Goal: Use online tool/utility: Utilize a website feature to perform a specific function

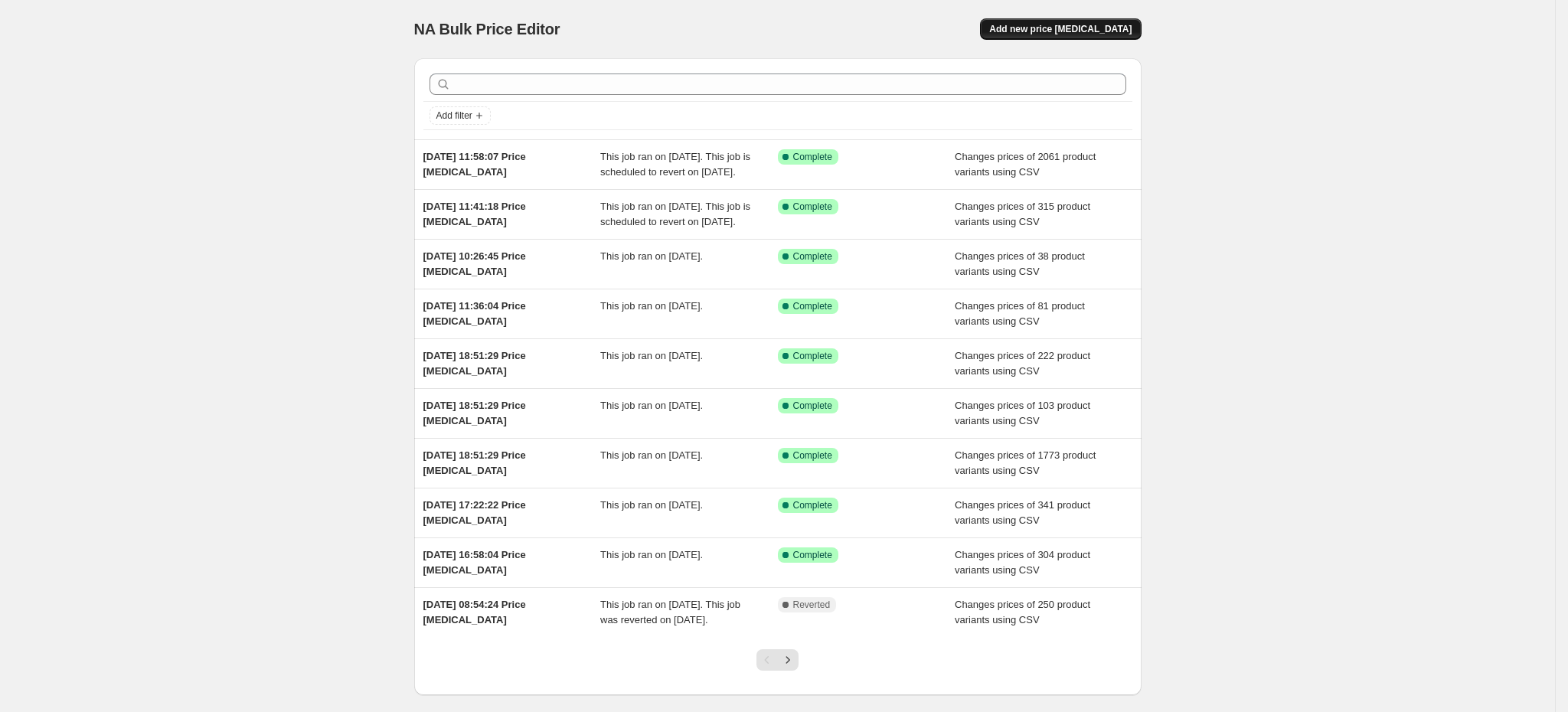
click at [1049, 23] on span "Add new price [MEDICAL_DATA]" at bounding box center [1060, 30] width 142 height 12
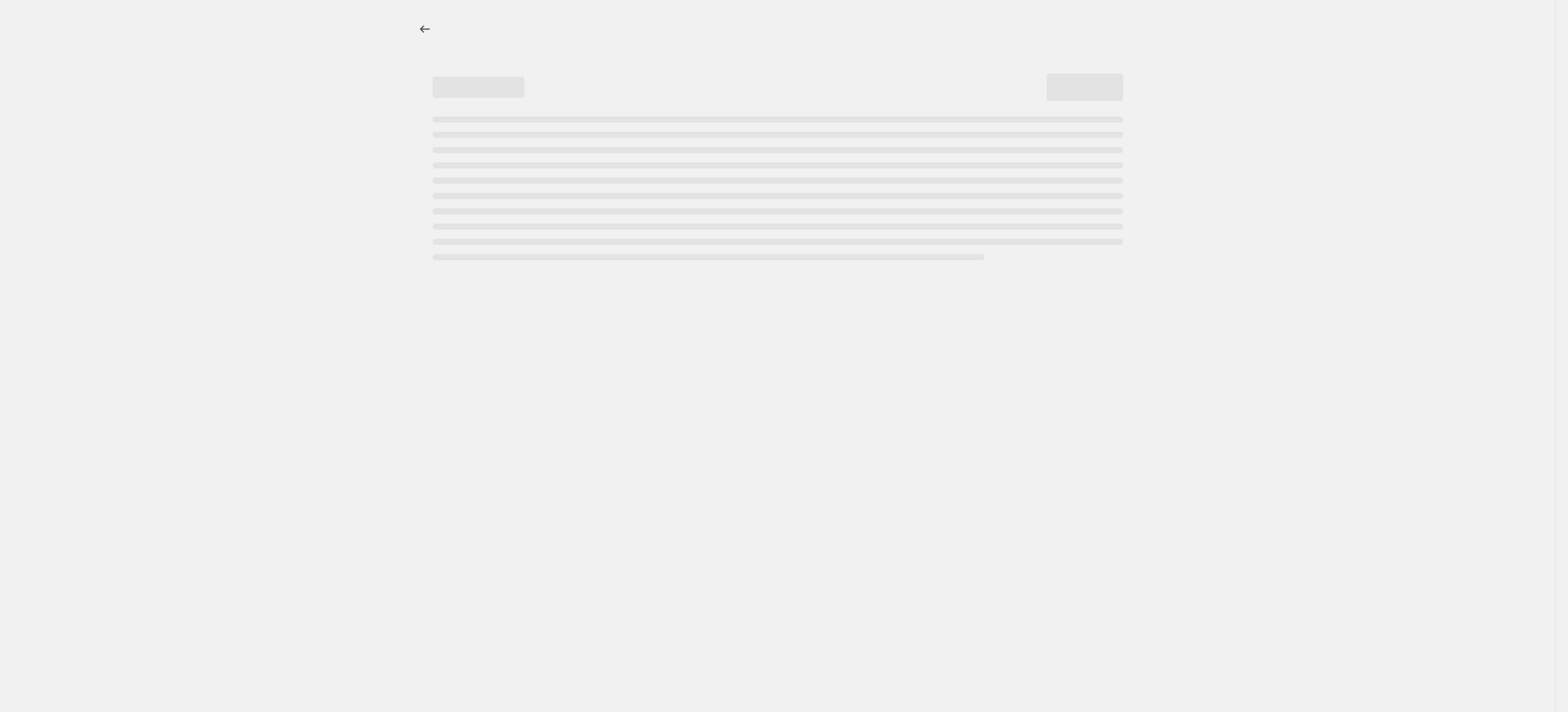
select select "percentage"
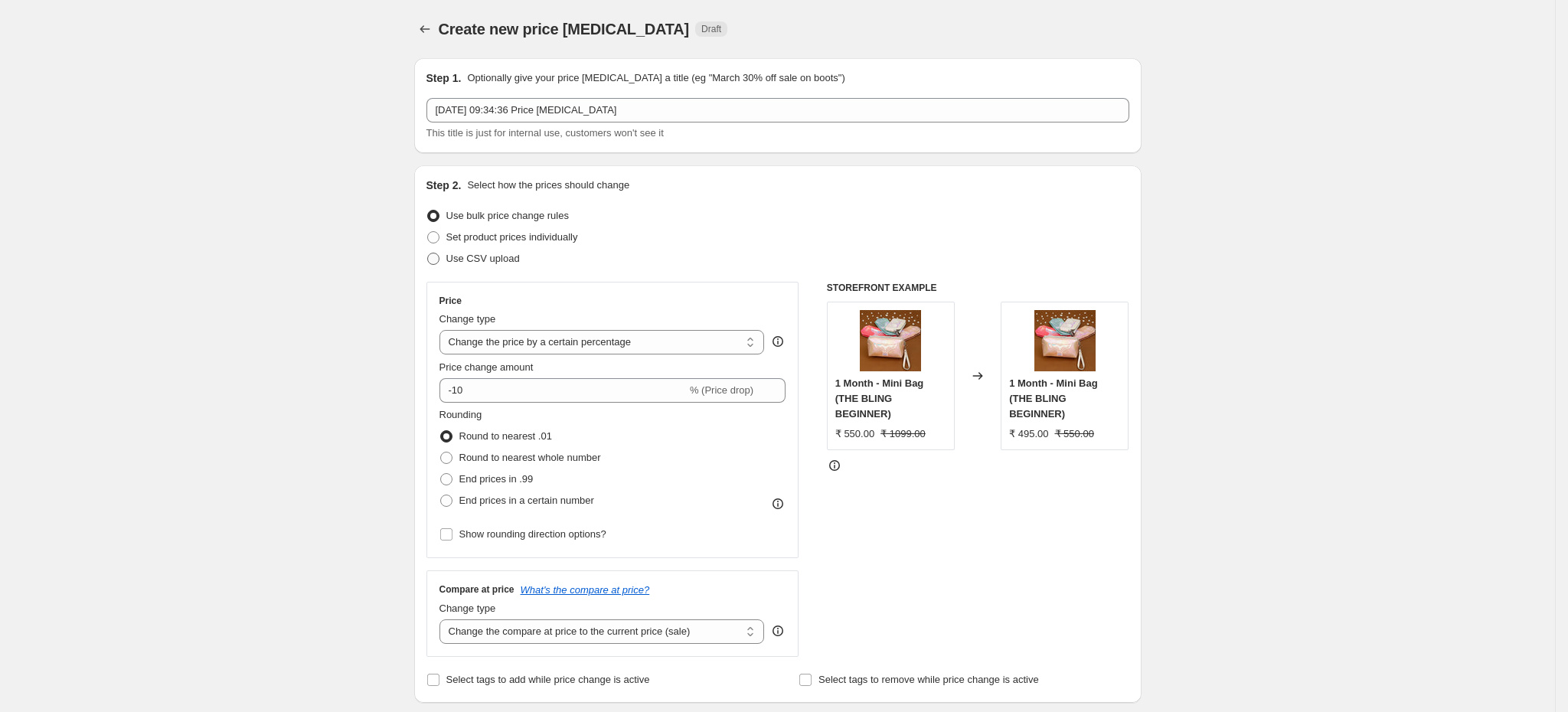
click at [520, 264] on span "Use CSV upload" at bounding box center [483, 259] width 74 height 12
click at [428, 254] on input "Use CSV upload" at bounding box center [427, 253] width 1 height 1
radio input "true"
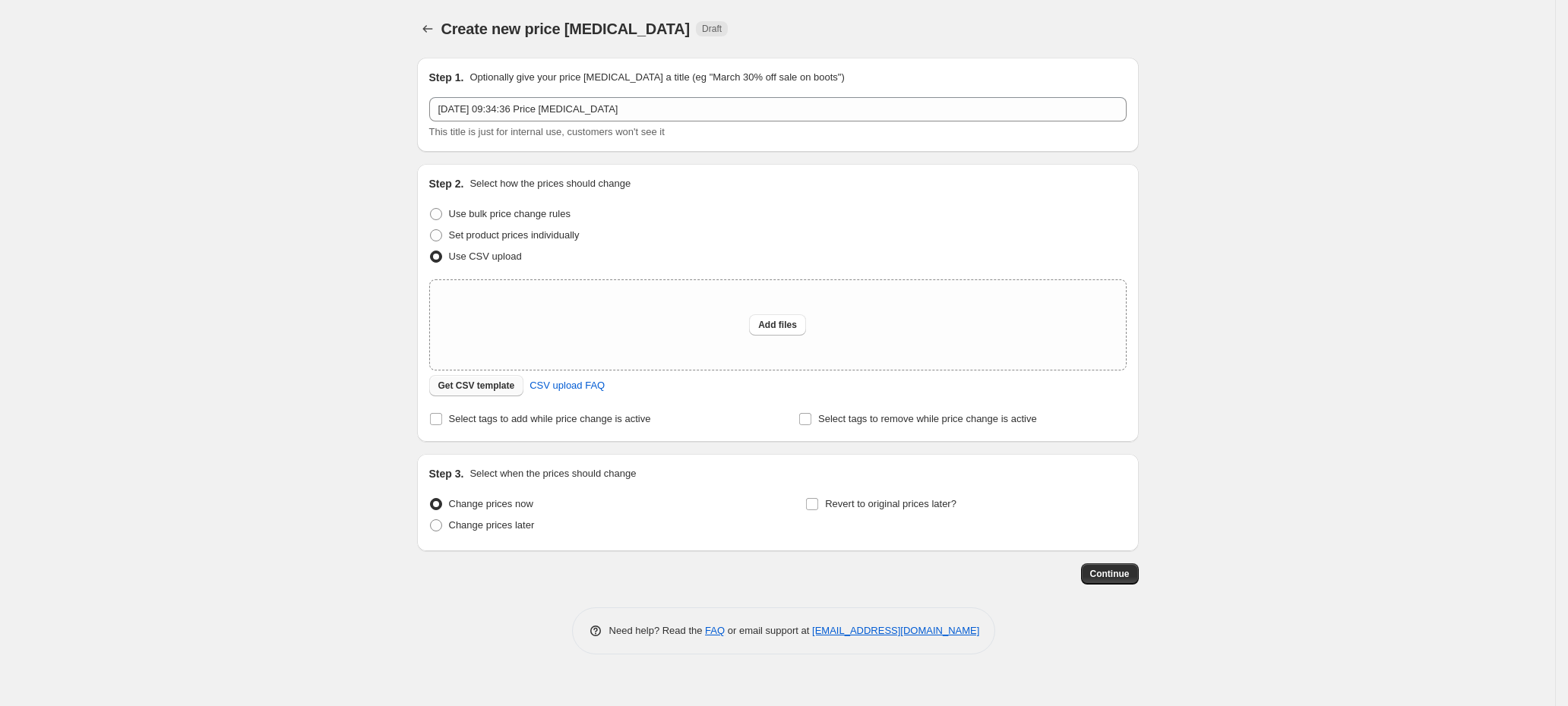
click at [512, 391] on span "Get CSV template" at bounding box center [477, 386] width 77 height 12
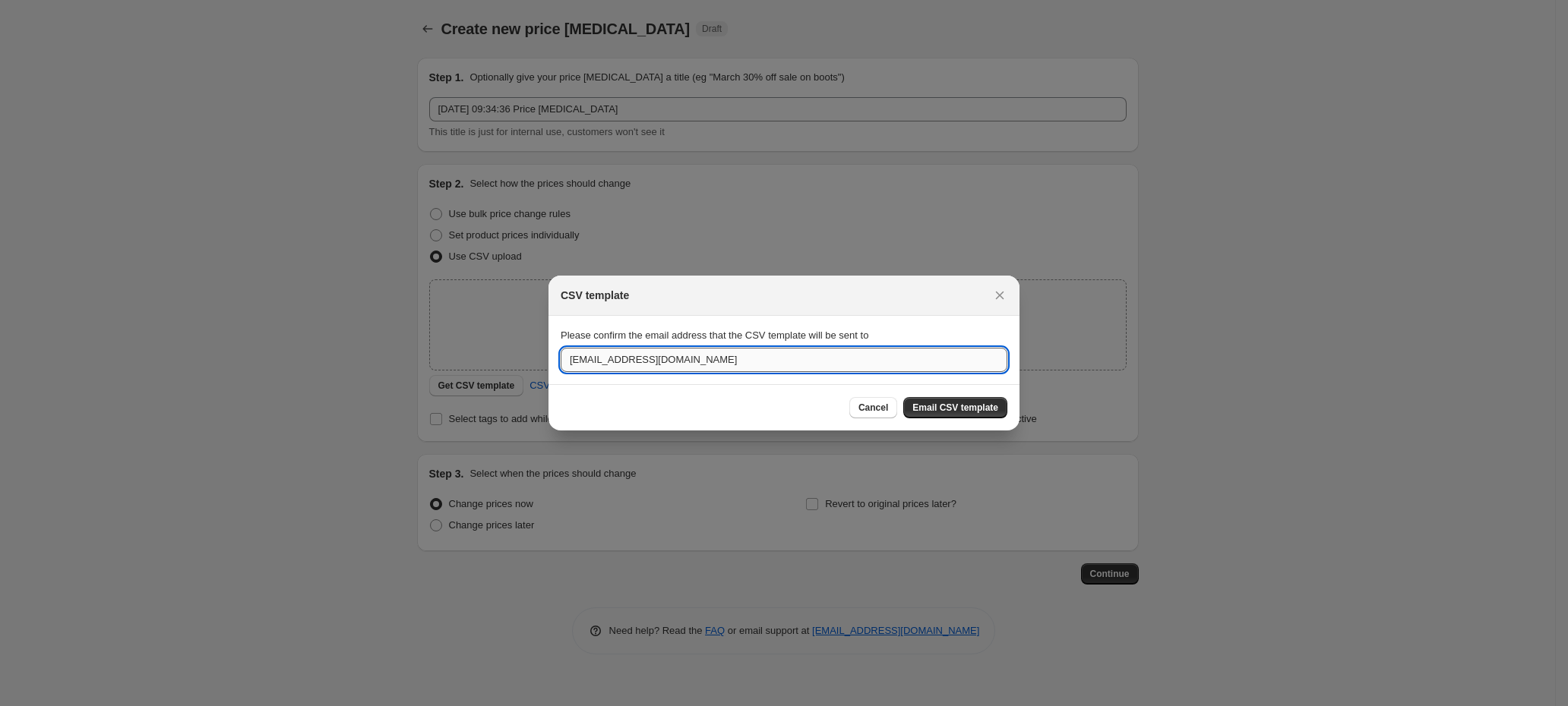
click at [750, 362] on input "[EMAIL_ADDRESS][DOMAIN_NAME]" at bounding box center [784, 360] width 447 height 25
paste input "pratik."
type input "pratik.blingbag@gmail.com"
click at [992, 410] on span "Email CSV template" at bounding box center [955, 408] width 85 height 12
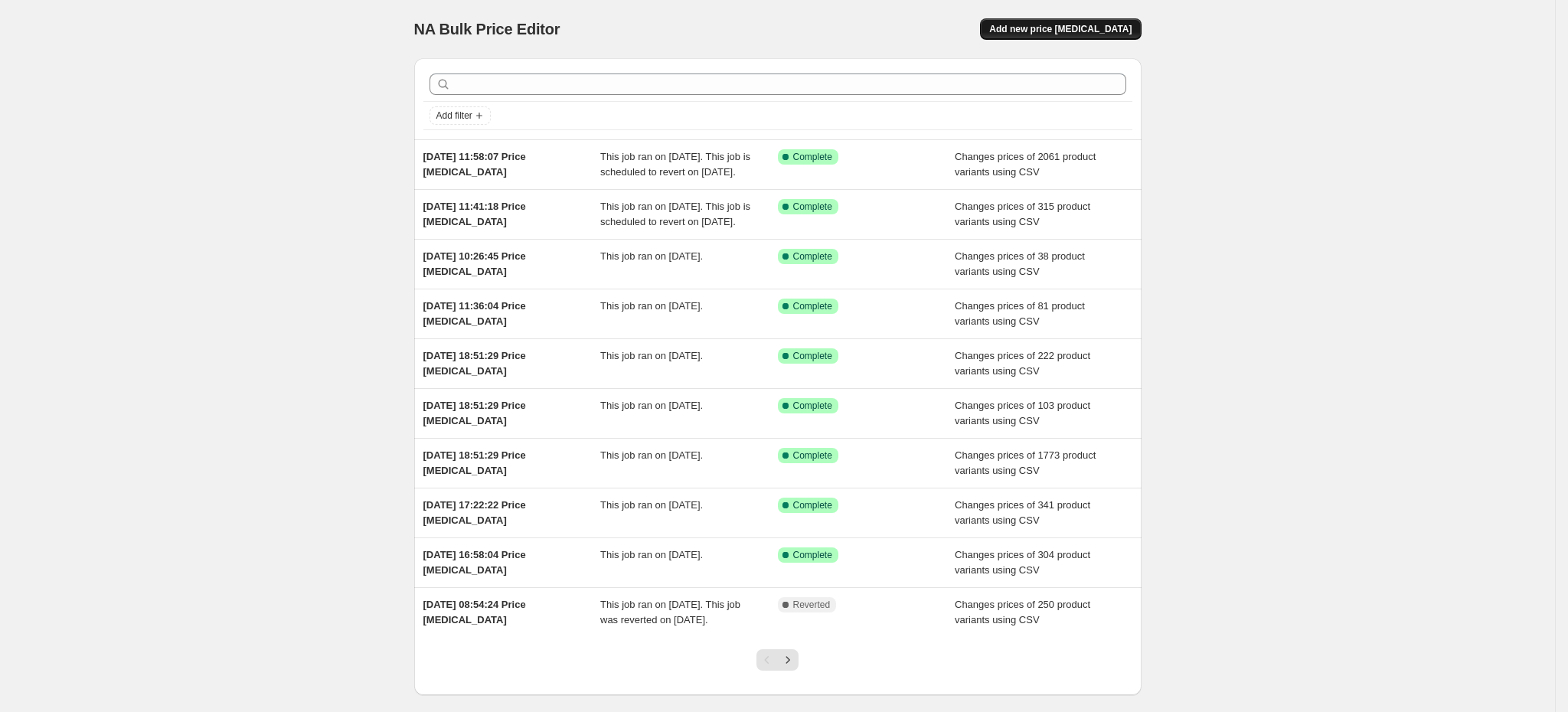
click at [1049, 22] on button "Add new price [MEDICAL_DATA]" at bounding box center [1060, 30] width 161 height 22
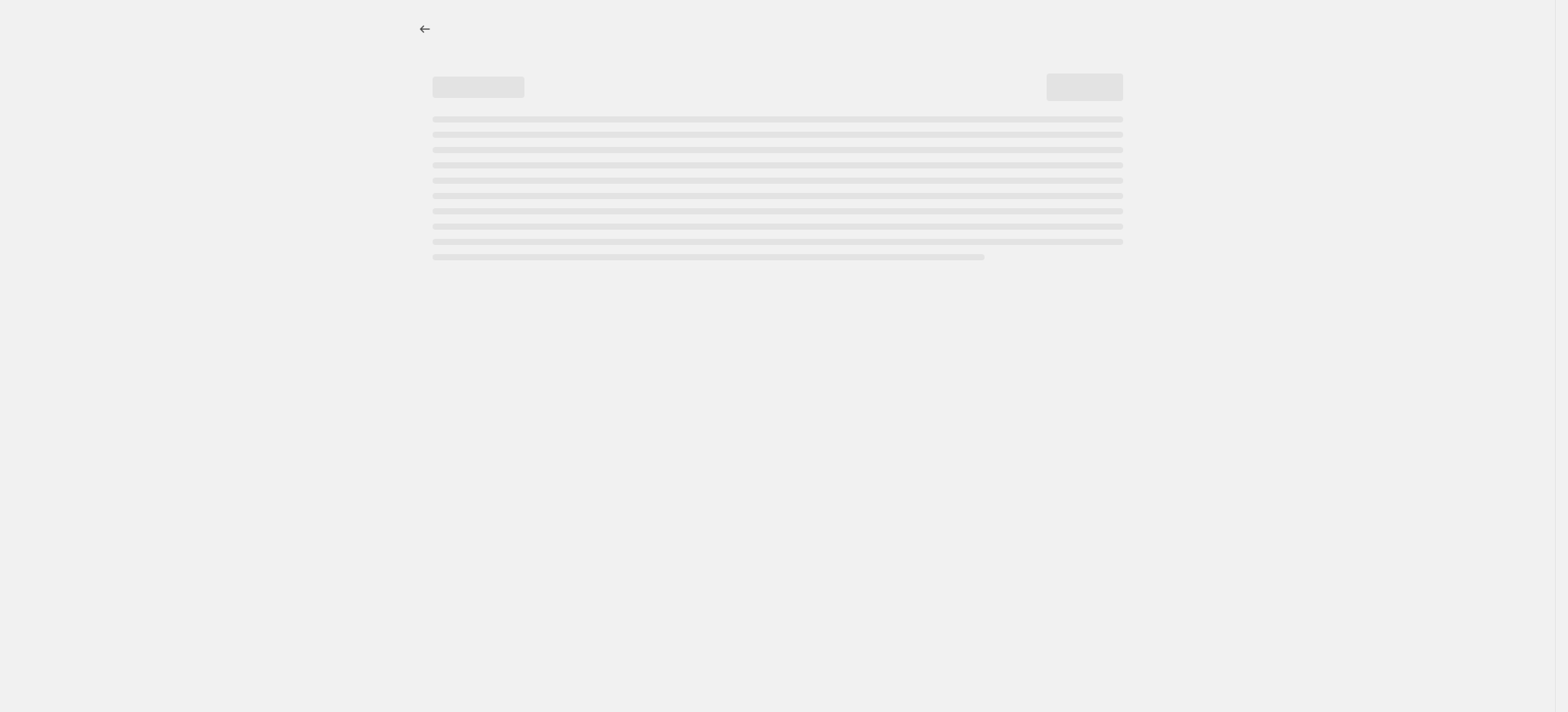
select select "percentage"
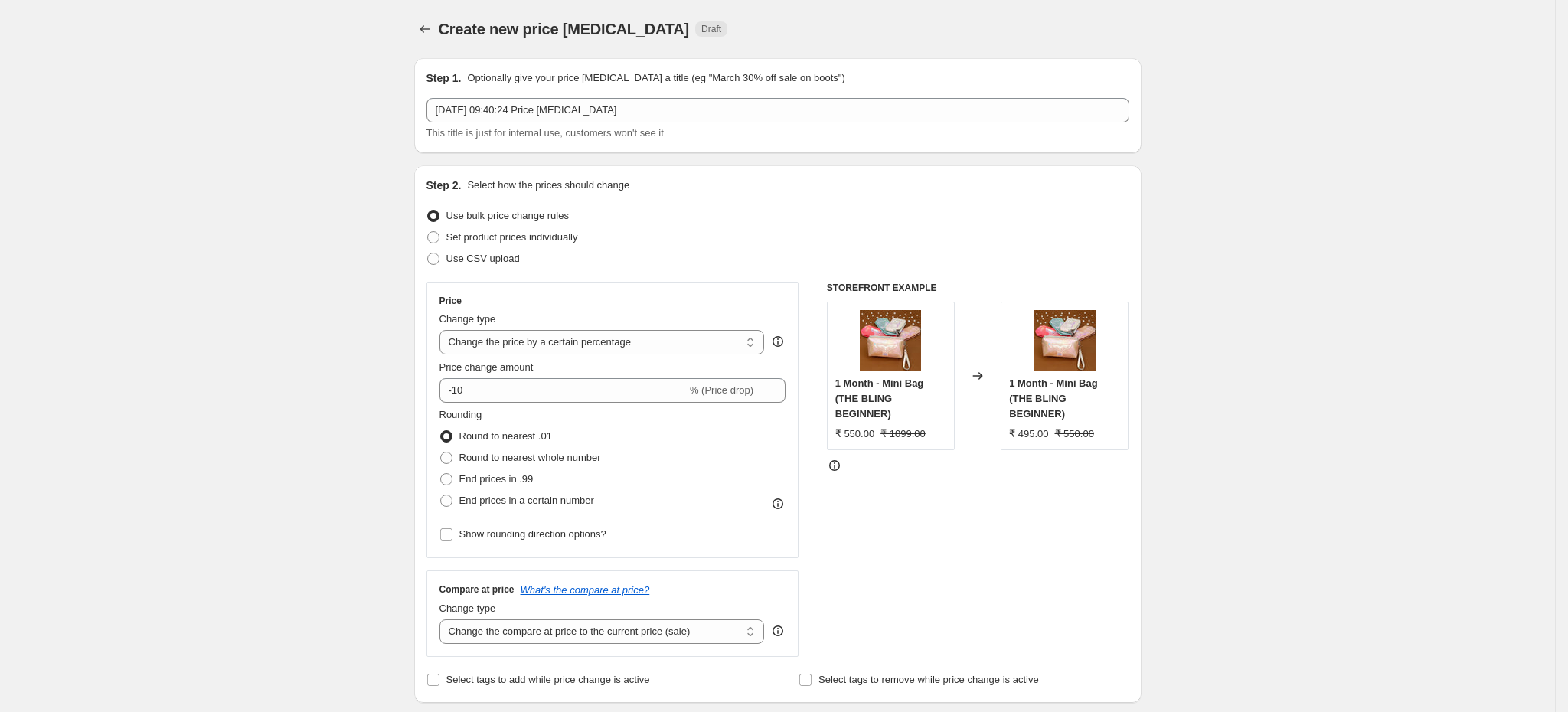
drag, startPoint x: 487, startPoint y: 257, endPoint x: 595, endPoint y: 276, distance: 109.7
click at [487, 256] on span "Use CSV upload" at bounding box center [483, 259] width 74 height 12
click at [428, 254] on input "Use CSV upload" at bounding box center [427, 253] width 1 height 1
radio input "true"
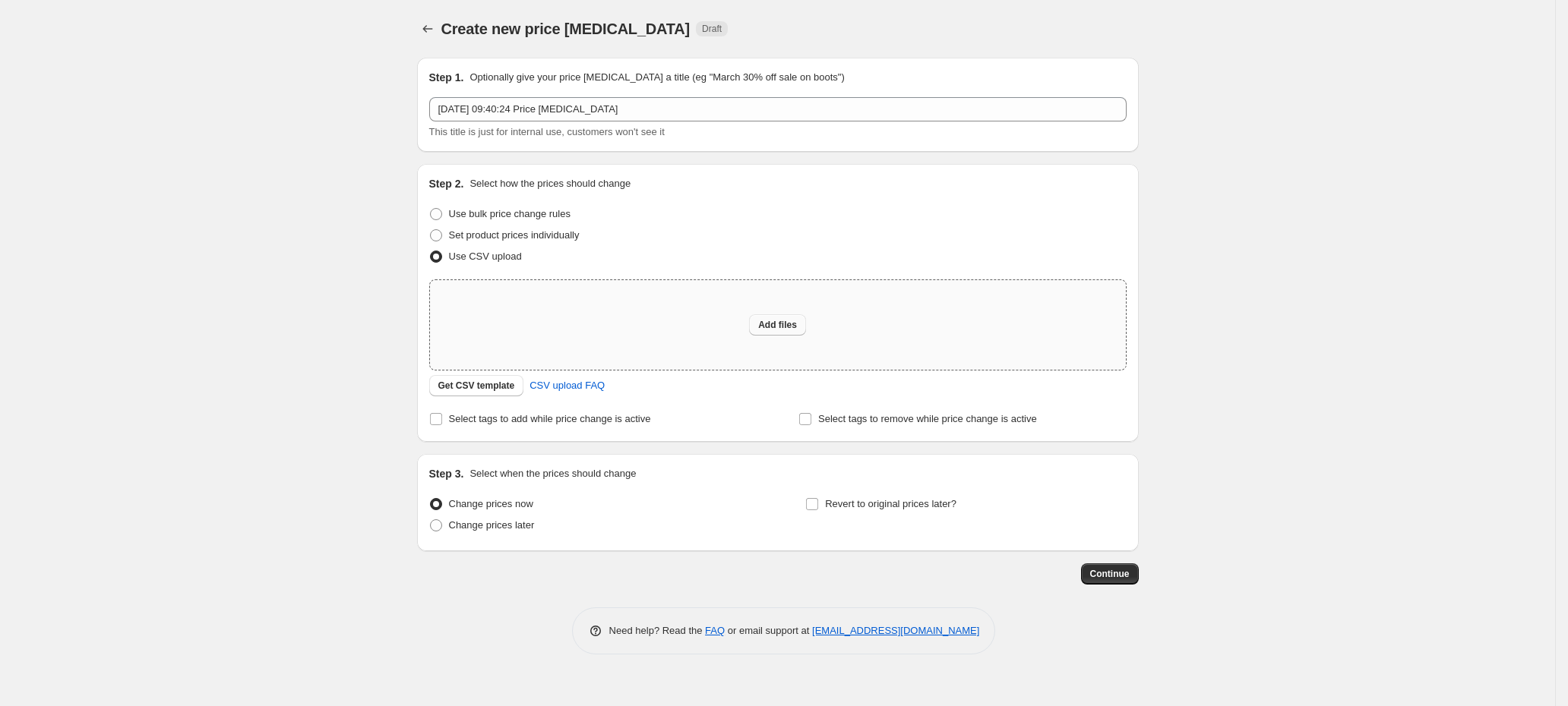
click at [790, 324] on span "Add files" at bounding box center [778, 325] width 39 height 12
type input "C:\fakepath\Necklace sets - Flat 60%.csv"
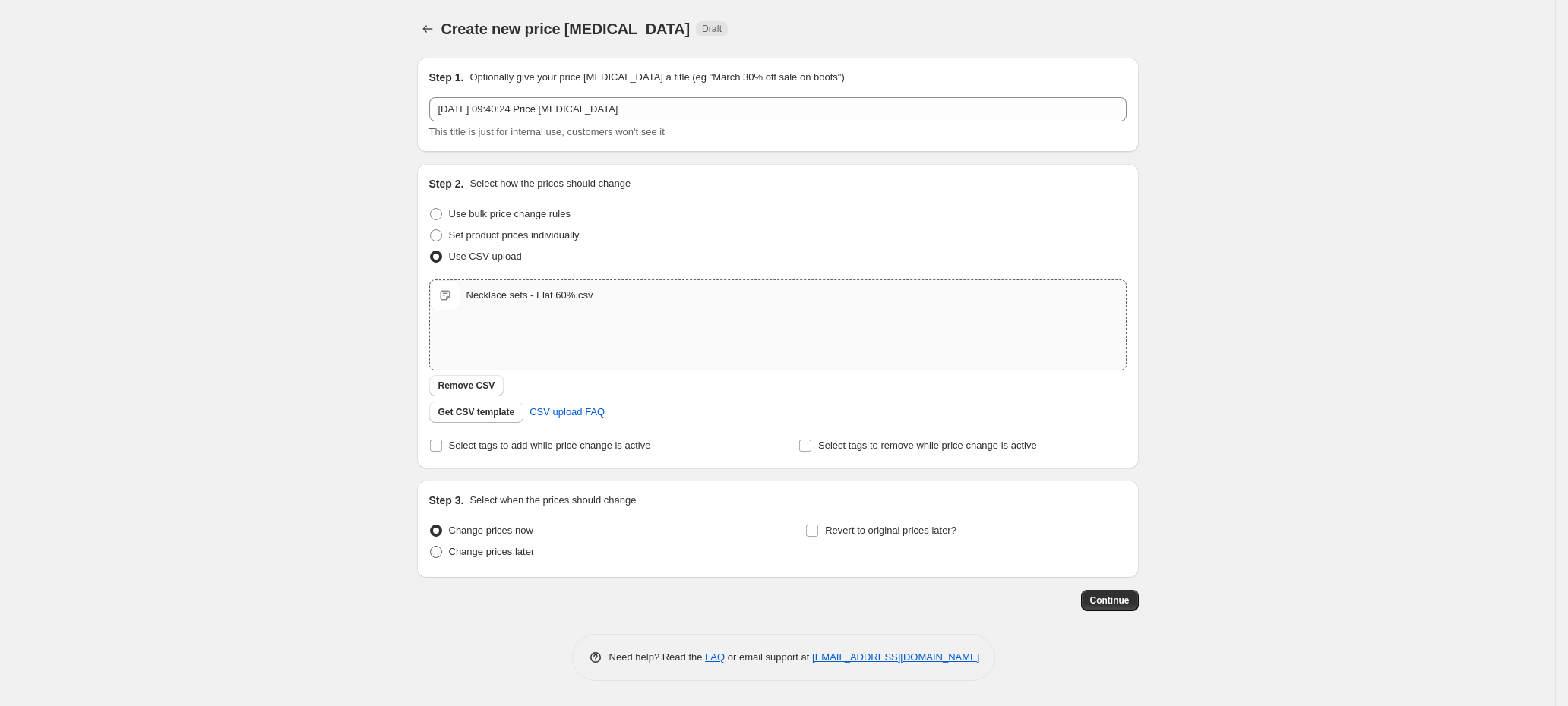
click at [516, 554] on span "Change prices later" at bounding box center [491, 551] width 85 height 12
click at [431, 547] on input "Change prices later" at bounding box center [430, 546] width 1 height 1
radio input "true"
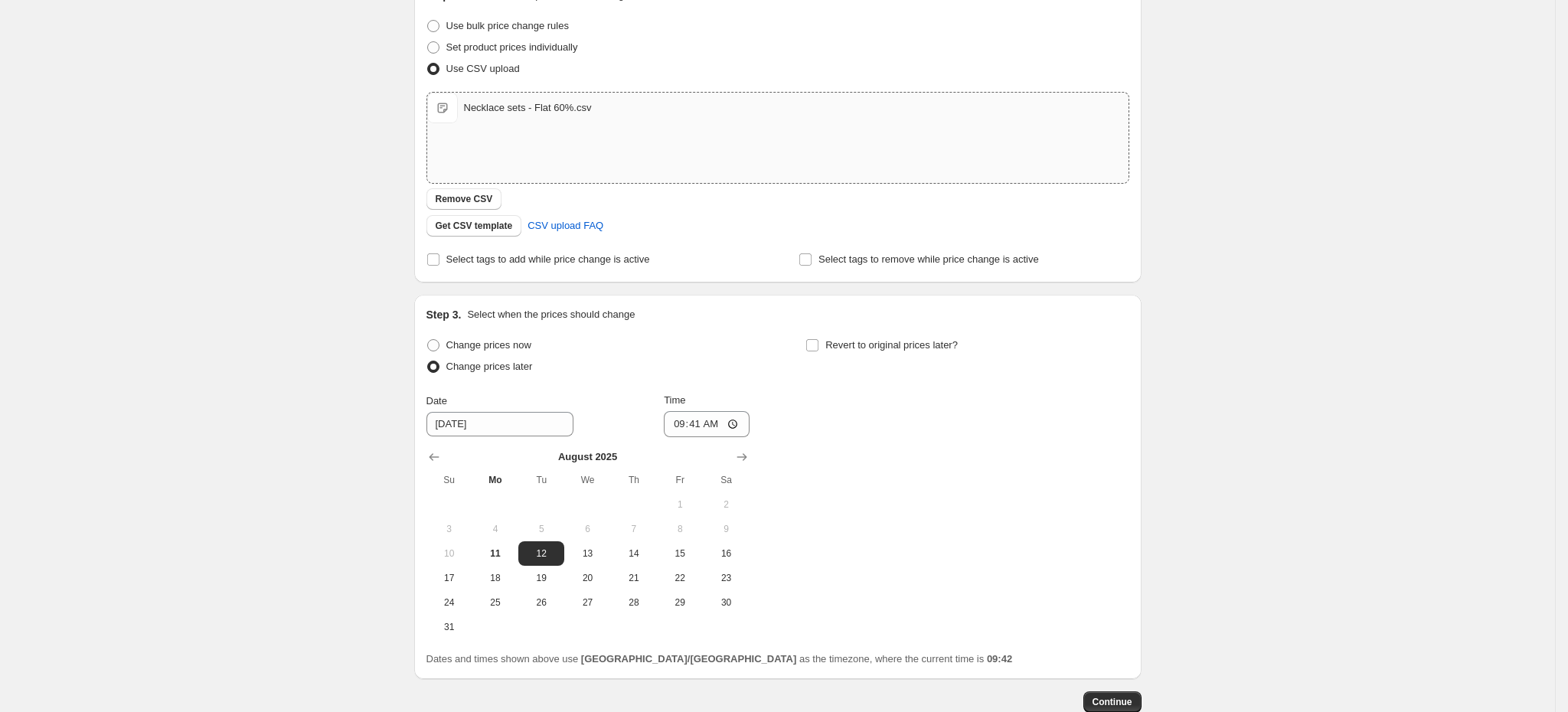
scroll to position [230, 0]
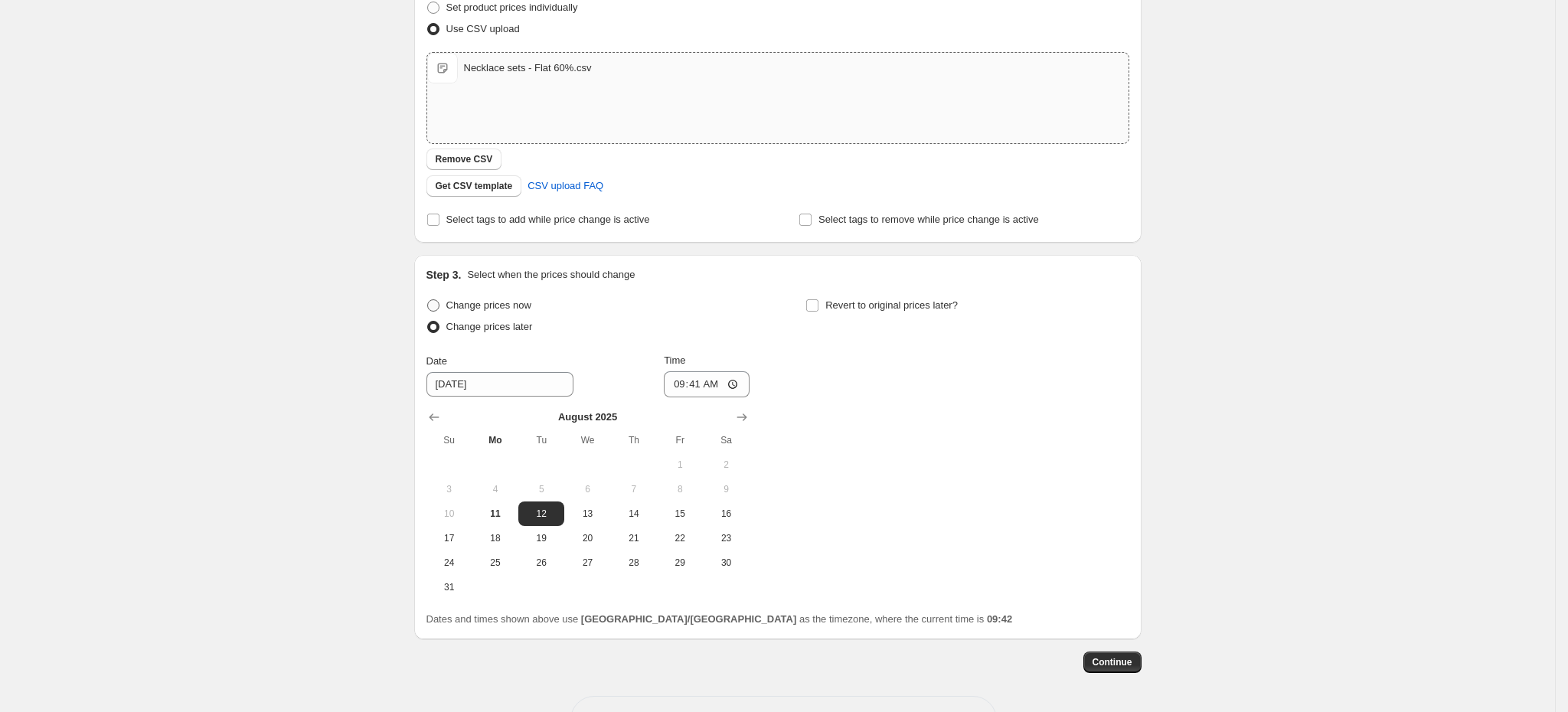
click at [523, 308] on span "Change prices now" at bounding box center [489, 305] width 85 height 12
click at [428, 300] on input "Change prices now" at bounding box center [427, 300] width 1 height 1
radio input "true"
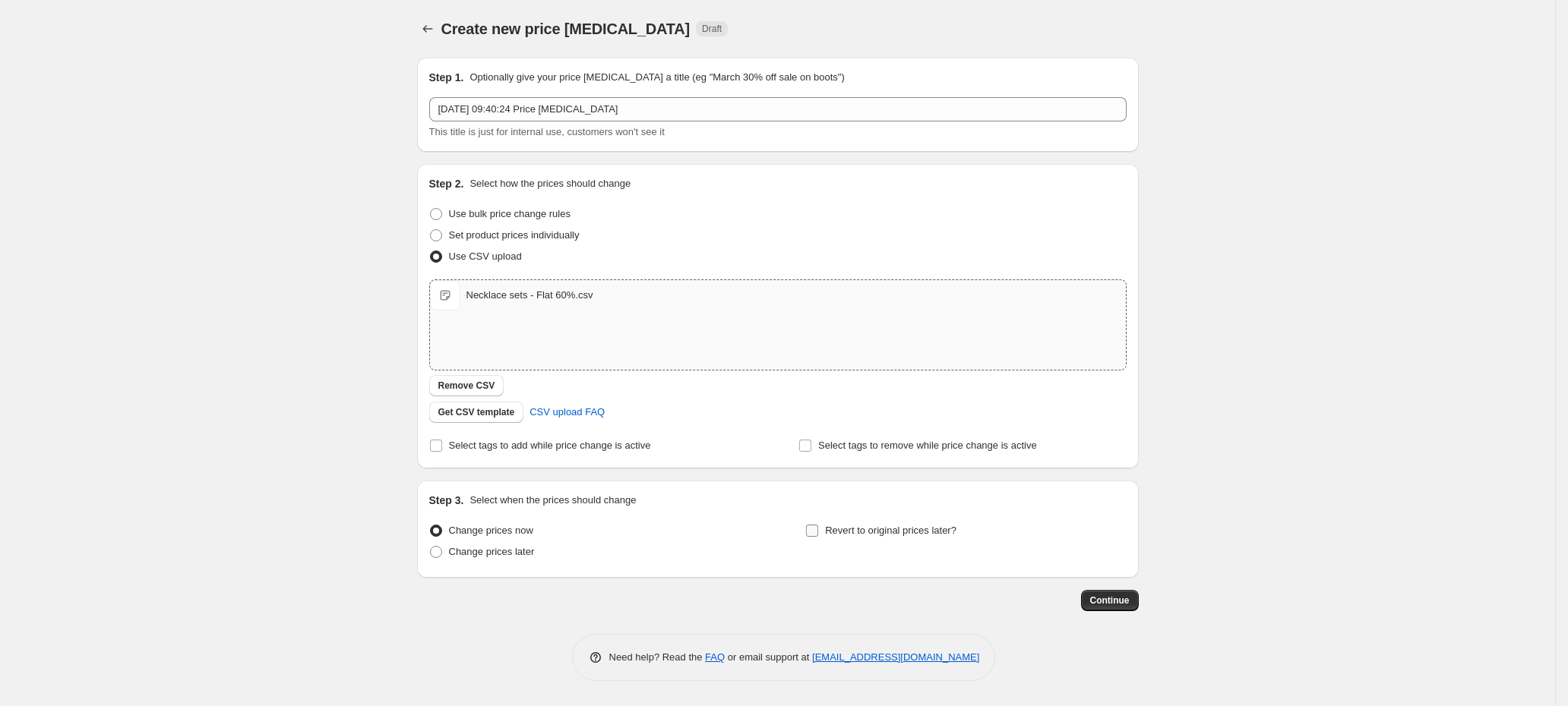
click at [849, 533] on span "Revert to original prices later?" at bounding box center [890, 530] width 132 height 12
click at [818, 533] on input "Revert to original prices later?" at bounding box center [812, 531] width 12 height 12
checkbox input "true"
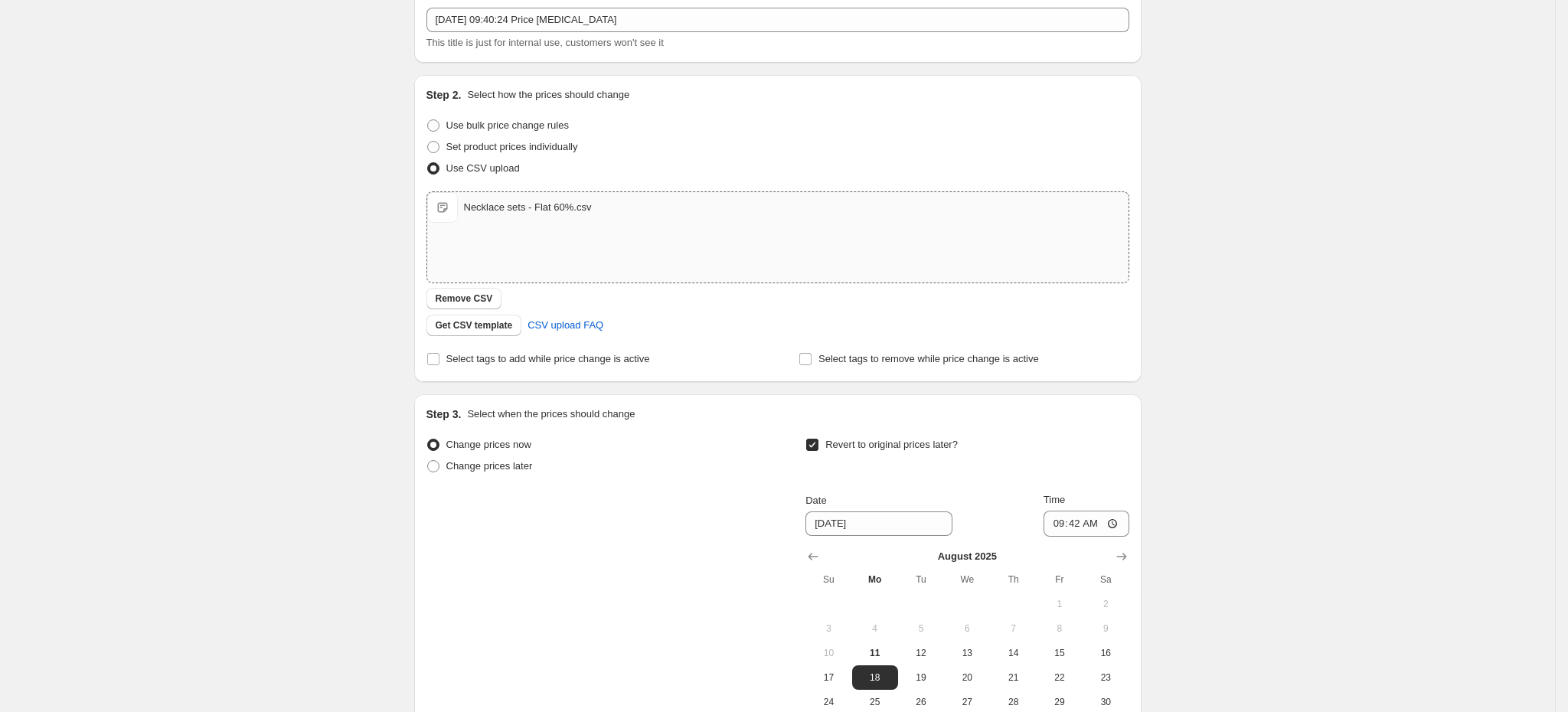
scroll to position [230, 0]
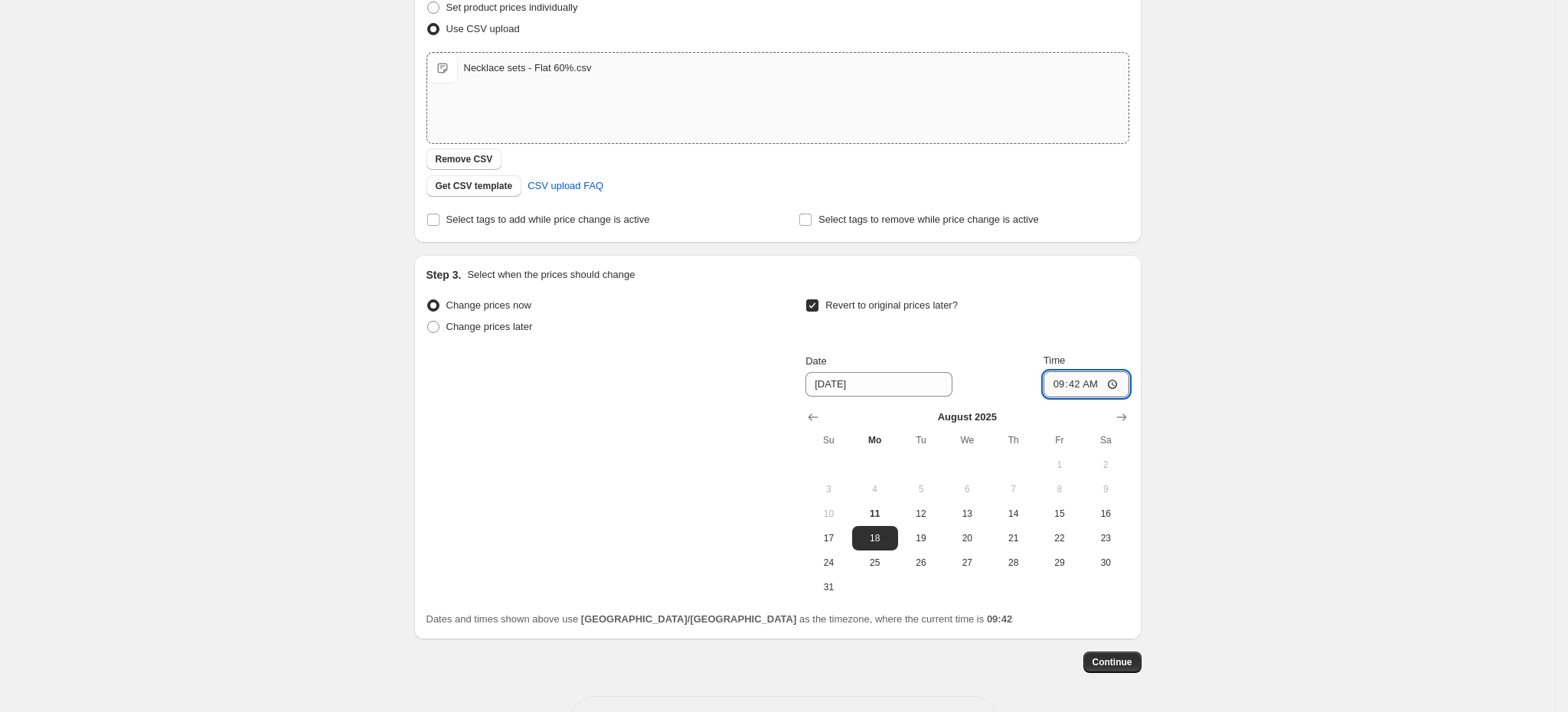
click at [1082, 389] on input "09:42" at bounding box center [1087, 384] width 85 height 26
click at [834, 380] on input "[DATE]" at bounding box center [879, 384] width 147 height 25
type input "[DATE]"
click at [1099, 389] on input "09:42" at bounding box center [1087, 384] width 85 height 26
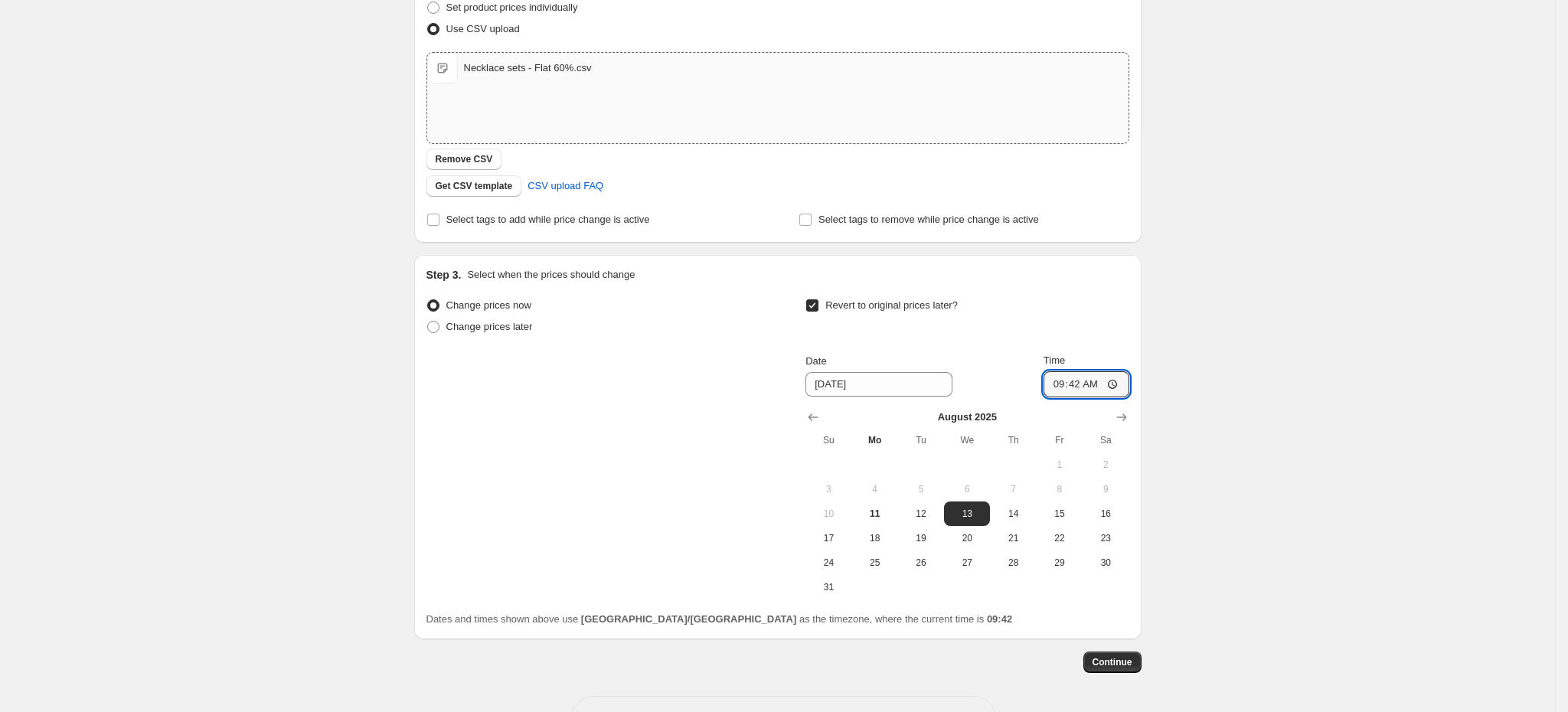
type input "09:00"
click at [978, 520] on span "13" at bounding box center [966, 514] width 33 height 12
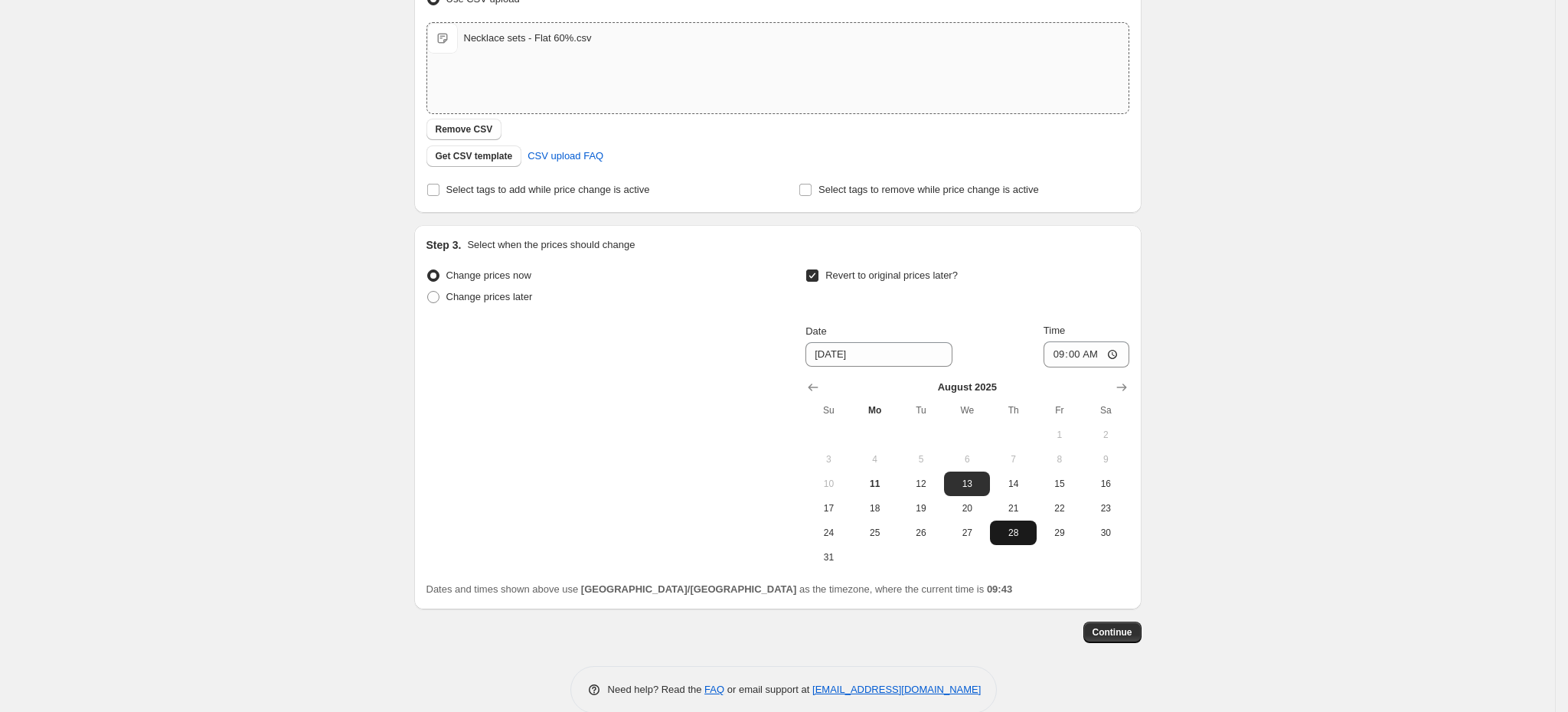
scroll to position [287, 0]
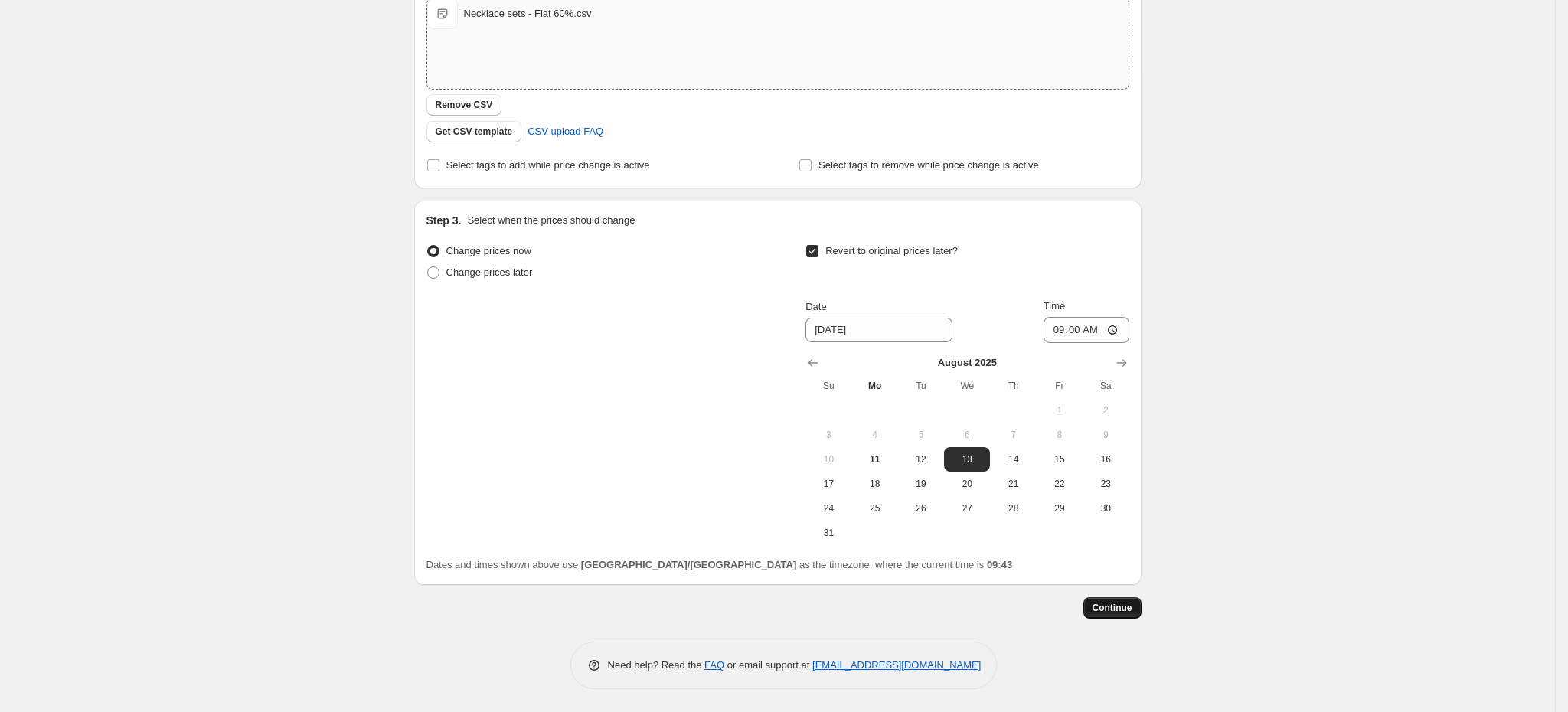
click at [1109, 612] on span "Continue" at bounding box center [1112, 608] width 40 height 12
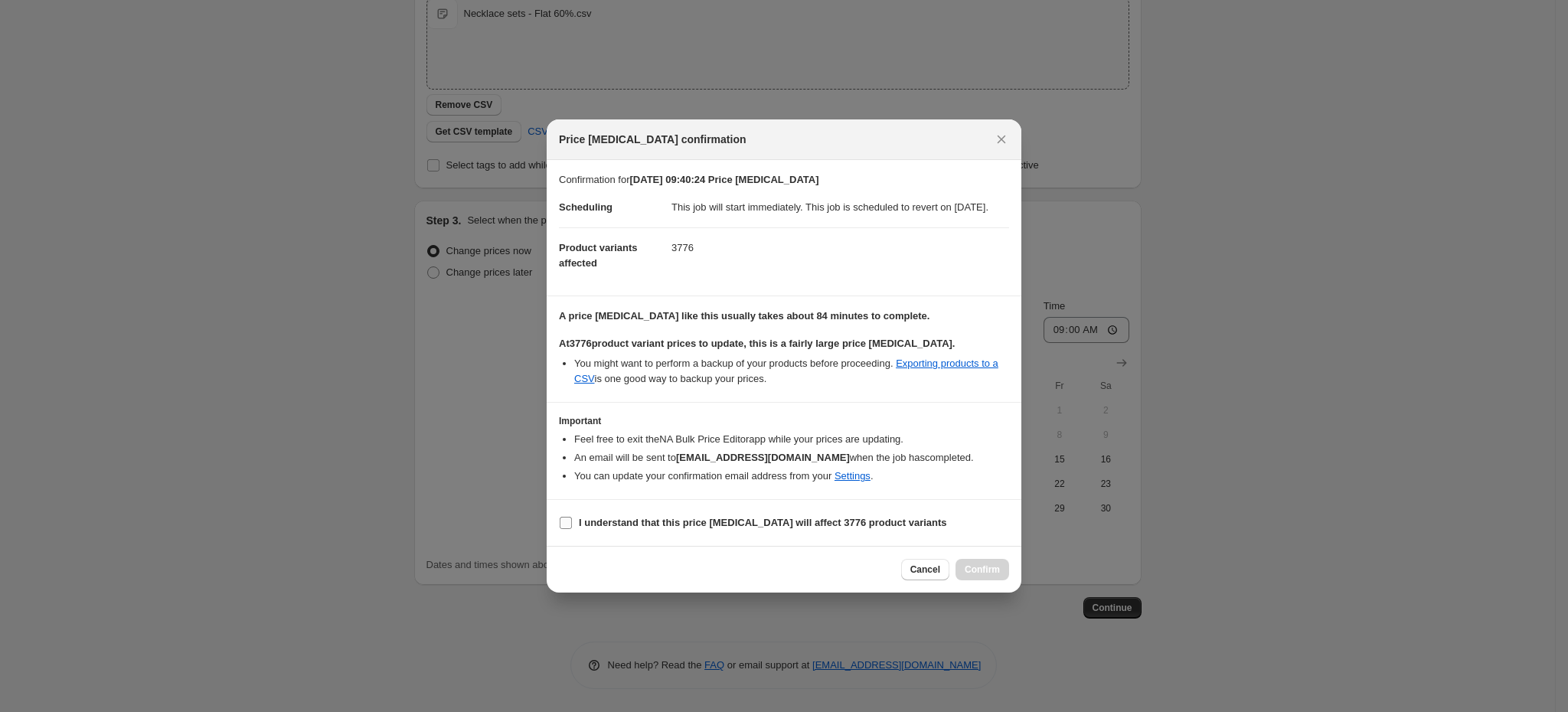
click at [572, 529] on span ":r24:" at bounding box center [566, 523] width 14 height 14
click at [572, 529] on input "I understand that this price [MEDICAL_DATA] will affect 3776 product variants" at bounding box center [566, 523] width 12 height 12
checkbox input "true"
click at [995, 571] on button "Confirm" at bounding box center [982, 570] width 54 height 22
